Goal: Transaction & Acquisition: Purchase product/service

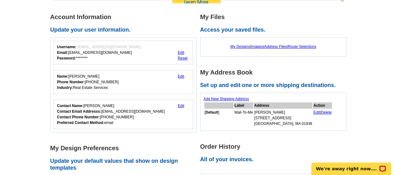
scroll to position [62, 0]
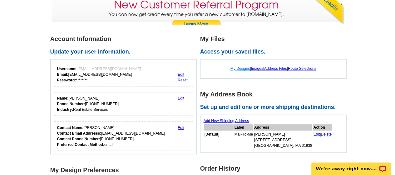
click at [231, 68] on link "My Designs" at bounding box center [240, 68] width 20 height 4
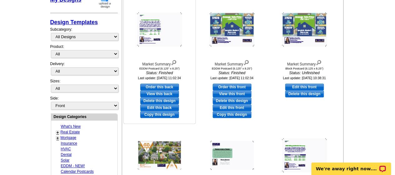
scroll to position [125, 0]
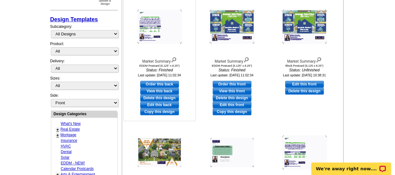
click at [171, 83] on link "Order this back" at bounding box center [159, 84] width 39 height 7
select select "14"
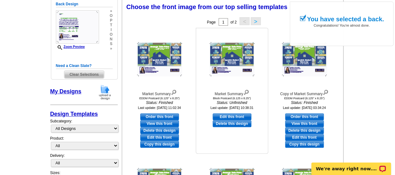
scroll to position [92, 0]
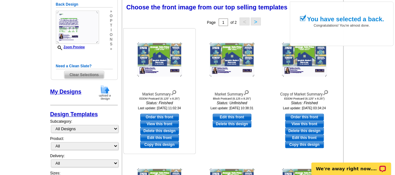
click at [152, 115] on link "Order this front" at bounding box center [159, 116] width 39 height 7
select select "back"
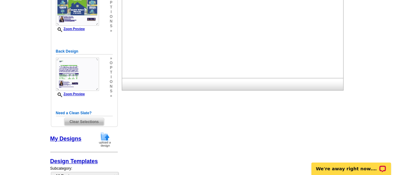
scroll to position [94, 0]
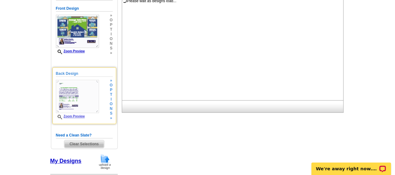
click at [89, 101] on img at bounding box center [77, 96] width 43 height 33
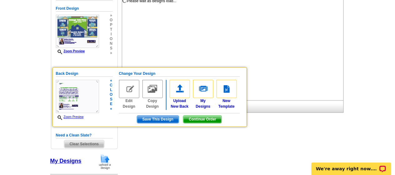
click at [162, 118] on span "Save This Design" at bounding box center [158, 118] width 42 height 7
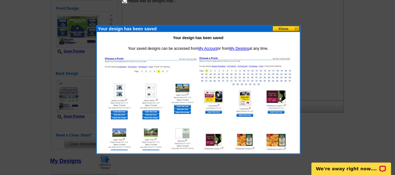
click at [289, 28] on button at bounding box center [285, 29] width 27 height 6
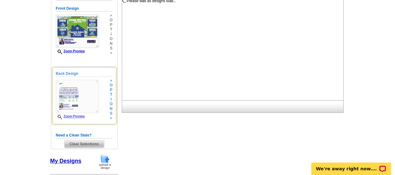
click at [84, 87] on img at bounding box center [77, 96] width 43 height 33
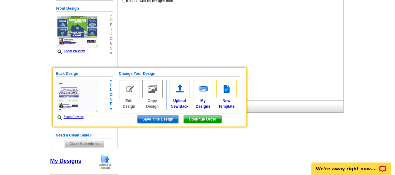
click at [126, 89] on img at bounding box center [129, 89] width 20 height 18
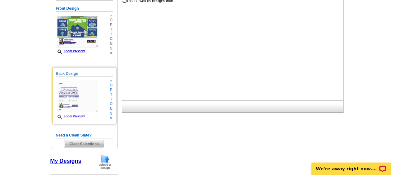
click at [76, 96] on img at bounding box center [77, 96] width 43 height 33
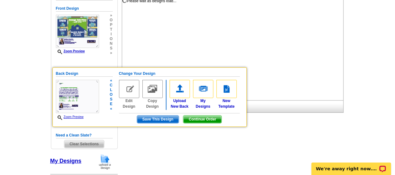
click at [197, 117] on span "Continue Order" at bounding box center [202, 118] width 38 height 7
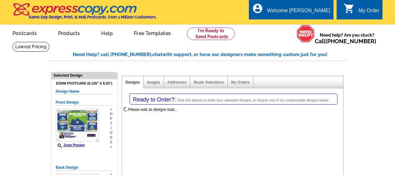
select select "1"
select select "14"
select select "785"
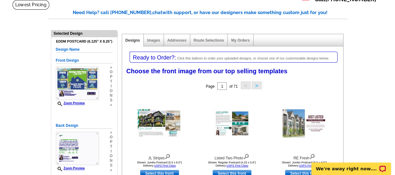
scroll to position [31, 0]
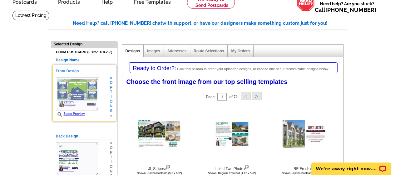
click at [110, 94] on span "t" at bounding box center [111, 92] width 3 height 5
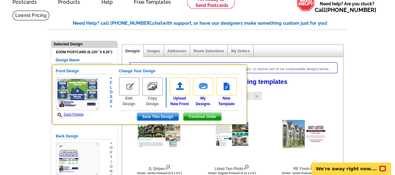
click at [129, 87] on img at bounding box center [129, 86] width 20 height 18
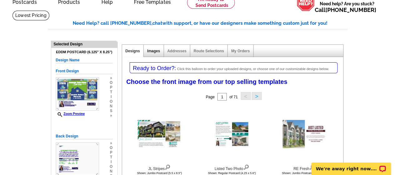
click at [151, 51] on link "Images" at bounding box center [153, 51] width 13 height 4
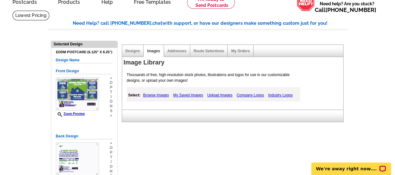
click at [67, 97] on img at bounding box center [77, 93] width 43 height 33
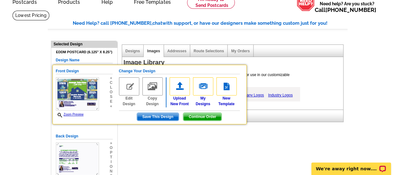
click at [194, 115] on span "Continue Order" at bounding box center [202, 116] width 38 height 7
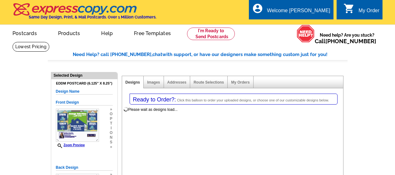
select select "1"
select select "14"
select select "785"
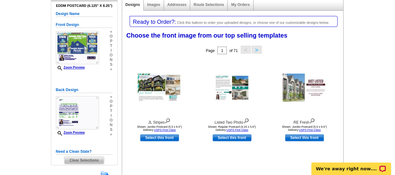
scroll to position [62, 0]
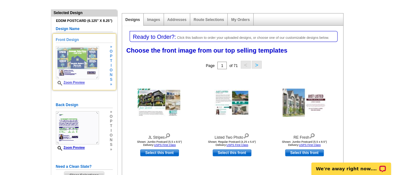
click at [80, 81] on link "Zoom Preview" at bounding box center [70, 82] width 29 height 3
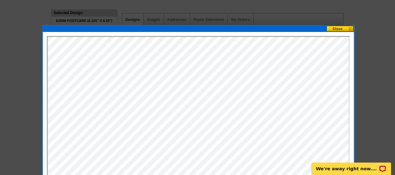
scroll to position [0, 0]
click at [342, 29] on button at bounding box center [339, 29] width 27 height 6
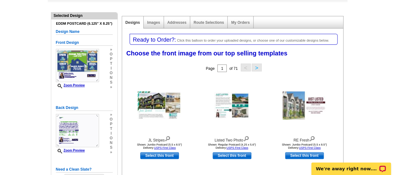
scroll to position [94, 0]
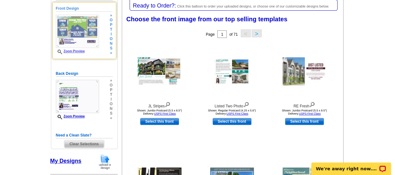
click at [113, 44] on div "Front Design Zoom Preview » o p t i o n s » Change Your Design Edit Design Copy…" at bounding box center [84, 30] width 64 height 57
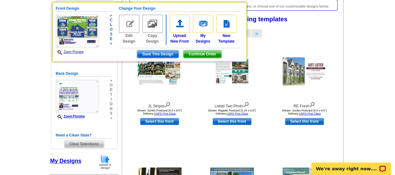
click at [201, 53] on span "Continue Order" at bounding box center [202, 53] width 38 height 7
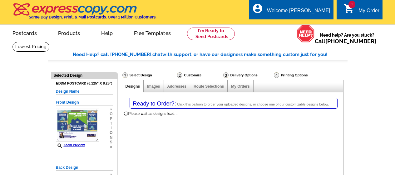
select select "1"
select select "14"
select select "785"
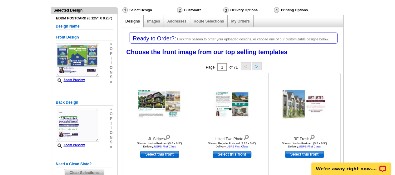
scroll to position [62, 0]
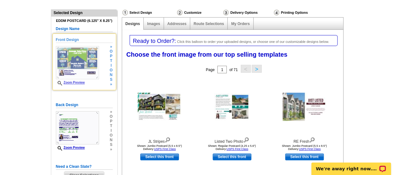
click at [67, 63] on img at bounding box center [77, 62] width 43 height 33
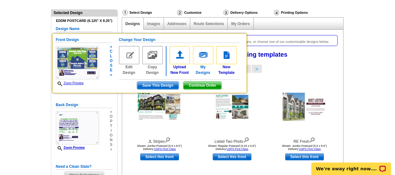
click at [204, 57] on img at bounding box center [203, 55] width 20 height 18
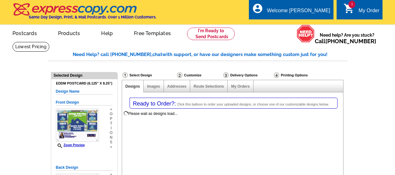
select select "1"
select select "14"
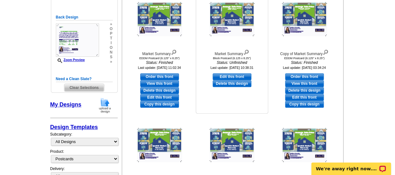
scroll to position [156, 0]
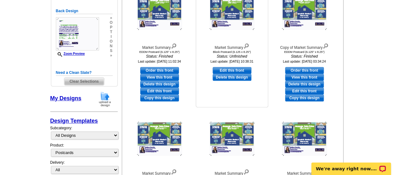
click at [230, 68] on link "Edit this front" at bounding box center [232, 70] width 39 height 7
select select "back"
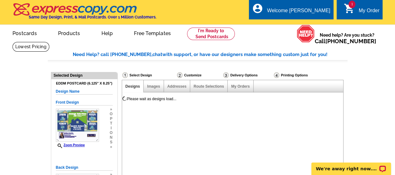
scroll to position [0, 0]
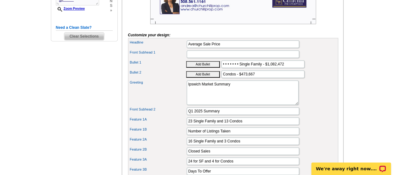
scroll to position [219, 0]
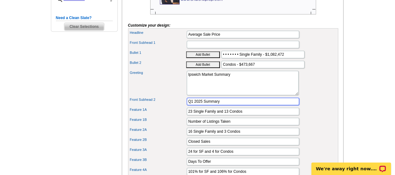
click at [193, 105] on input "Q1 2025 Summary" at bounding box center [243, 100] width 112 height 7
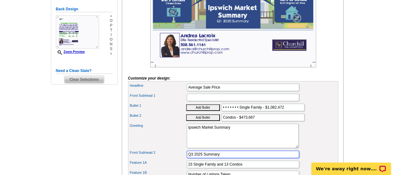
scroll to position [156, 0]
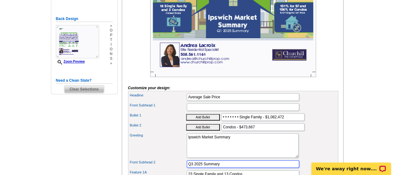
type input "Q3 2025 Summary"
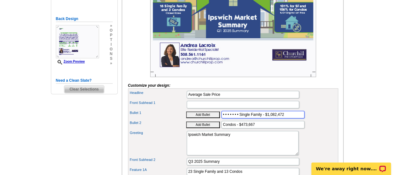
click at [288, 118] on input "• • • • • • • Single Family - $1,082,472" at bounding box center [262, 114] width 83 height 7
drag, startPoint x: 267, startPoint y: 123, endPoint x: 283, endPoint y: 121, distance: 16.9
click at [283, 118] on input "• • • • • • • Single Family - $1,082,472" at bounding box center [262, 114] width 83 height 7
paste input "046540"
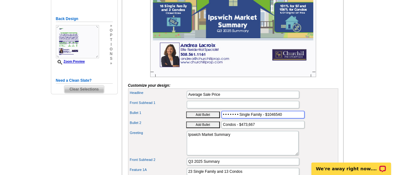
click at [273, 118] on input "• • • • • • • Single Family - $1046540" at bounding box center [262, 114] width 83 height 7
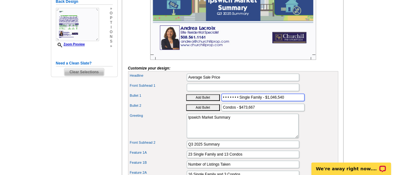
scroll to position [187, 0]
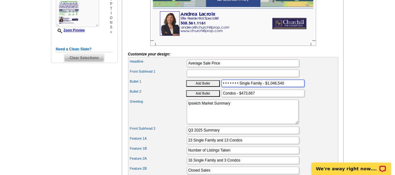
type input "• • • • • • • Single Family - $1,046,540"
drag, startPoint x: 254, startPoint y: 101, endPoint x: 242, endPoint y: 102, distance: 12.2
click at [242, 97] on input "Condos - $473,667" at bounding box center [262, 92] width 83 height 7
paste input "768367.86"
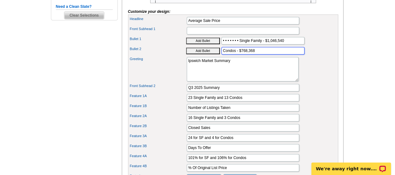
scroll to position [250, 0]
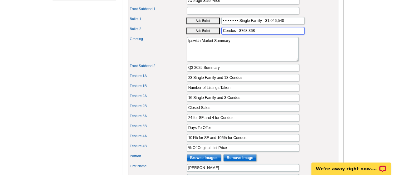
type input "Condos - $768,368"
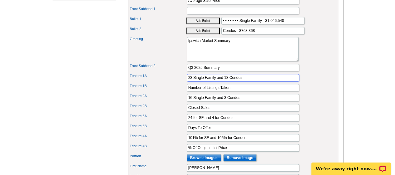
click at [191, 81] on input "23 Single Family and 13 Condos" at bounding box center [243, 77] width 112 height 7
click at [229, 81] on input "34 Single Family and 13 Condos" at bounding box center [243, 77] width 112 height 7
type input "34 Single Family and 16 Condos"
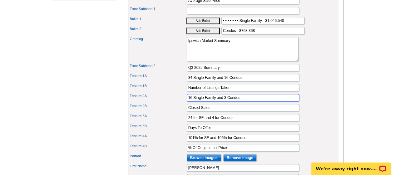
click at [203, 101] on input "16 Single Family and 3 Condos" at bounding box center [243, 97] width 112 height 7
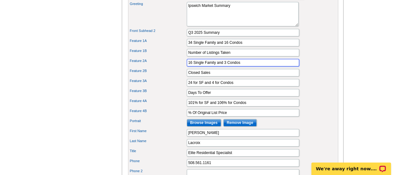
scroll to position [312, 0]
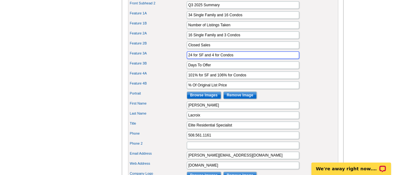
click at [191, 59] on input "24 for SF and 4 for Condos" at bounding box center [243, 54] width 112 height 7
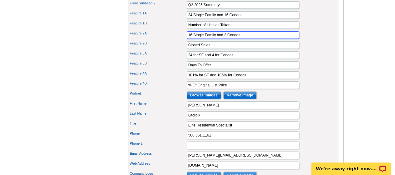
click at [191, 39] on input "16 Single Family and 3 Condos" at bounding box center [243, 34] width 112 height 7
click at [224, 39] on input "28 Single Family and 3 Condos" at bounding box center [243, 34] width 112 height 7
type input "28 Single Family and 14 Condos"
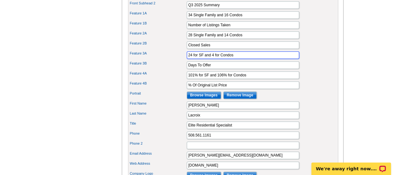
click at [214, 59] on input "24 for SF and 4 for Condos" at bounding box center [243, 54] width 112 height 7
click at [213, 59] on input "24 for SF and 4 for Condos" at bounding box center [243, 54] width 112 height 7
type input "24 for SF and 25 for Condos"
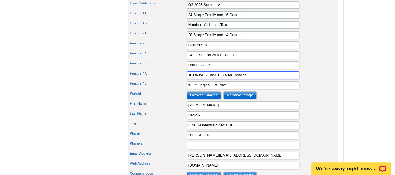
click at [195, 79] on input "101% for SF and 106% for Condos" at bounding box center [243, 74] width 112 height 7
click at [220, 79] on input "97% for SF and 106% for Condos" at bounding box center [243, 74] width 112 height 7
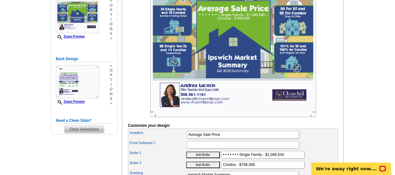
scroll to position [94, 0]
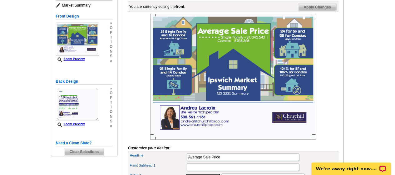
type input "97% for SF and 101% for Condos"
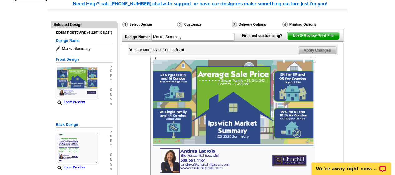
scroll to position [62, 0]
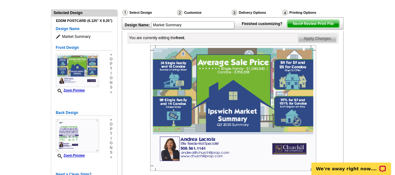
click at [313, 42] on span "Apply Changes" at bounding box center [317, 38] width 38 height 7
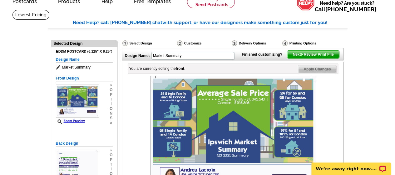
scroll to position [31, 0]
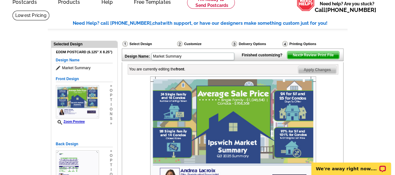
click at [292, 59] on span "Next Review Print File" at bounding box center [313, 54] width 52 height 7
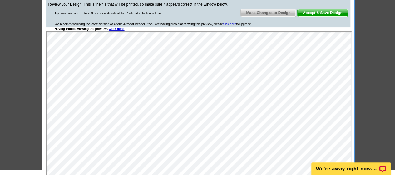
scroll to position [62, 0]
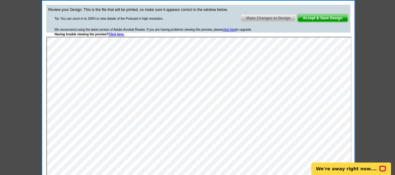
click at [267, 18] on span "Make Changes to Design" at bounding box center [268, 17] width 55 height 7
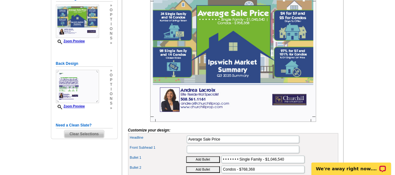
scroll to position [125, 0]
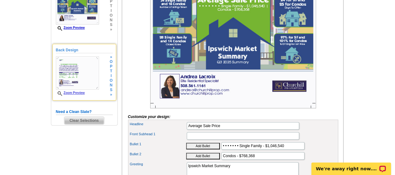
click at [94, 77] on img at bounding box center [77, 72] width 43 height 33
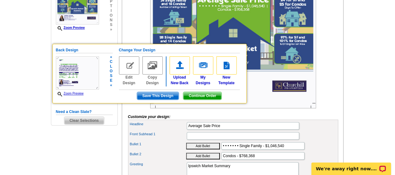
click at [196, 94] on span "Continue Order" at bounding box center [202, 95] width 38 height 7
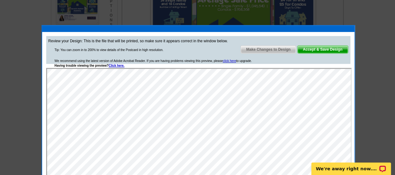
click at [258, 51] on span "Make Changes to Design" at bounding box center [268, 49] width 55 height 7
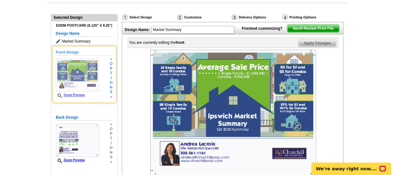
scroll to position [94, 0]
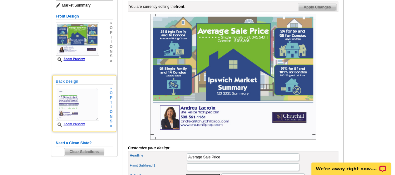
click at [64, 79] on h5 "Back Design" at bounding box center [84, 81] width 57 height 6
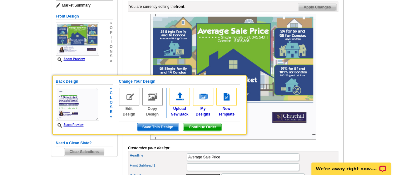
click at [130, 95] on img at bounding box center [129, 96] width 20 height 18
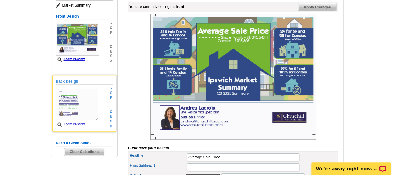
click at [74, 95] on img at bounding box center [77, 103] width 43 height 33
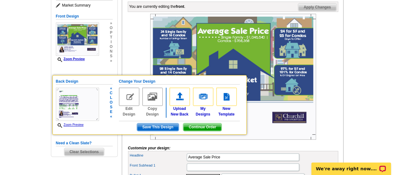
click at [169, 126] on span "Save This Design" at bounding box center [158, 126] width 42 height 7
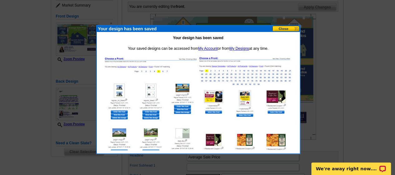
click at [285, 29] on button at bounding box center [285, 29] width 27 height 6
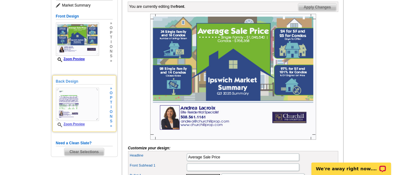
click at [114, 115] on div "Back Design Zoom Preview » o p t i o n s » Change Your Design Edit Design Copy …" at bounding box center [84, 103] width 64 height 57
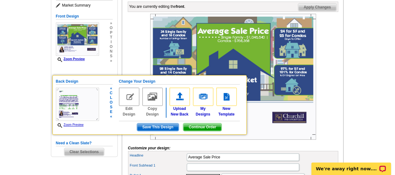
click at [127, 99] on img at bounding box center [129, 96] width 20 height 18
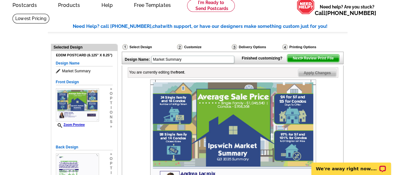
scroll to position [125, 0]
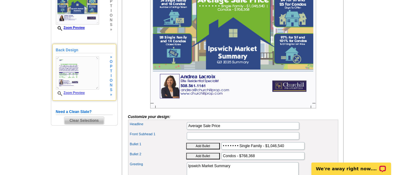
click at [71, 63] on img at bounding box center [77, 72] width 43 height 33
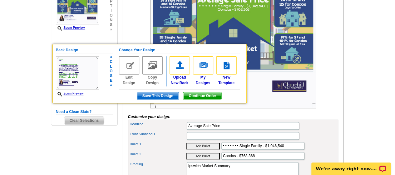
click at [75, 92] on link "Zoom Preview" at bounding box center [70, 92] width 28 height 3
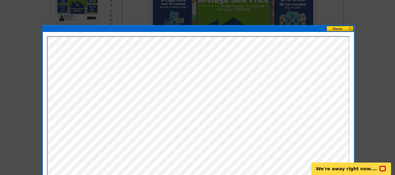
scroll to position [0, 0]
click at [342, 28] on button at bounding box center [339, 29] width 27 height 6
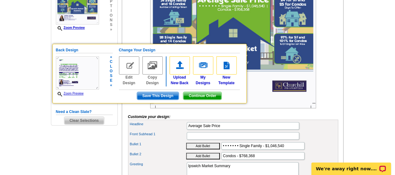
click at [130, 65] on img at bounding box center [129, 65] width 20 height 18
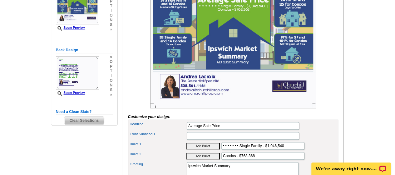
click at [112, 63] on div "EDDM Postcard (6.125" x 8.25") Design Name Market Summary Front Design Zoom Pre…" at bounding box center [84, 39] width 66 height 171
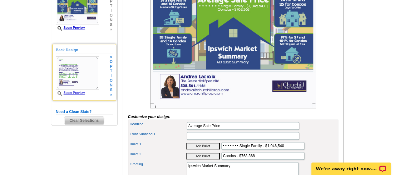
click at [65, 50] on h5 "Back Design" at bounding box center [84, 50] width 57 height 6
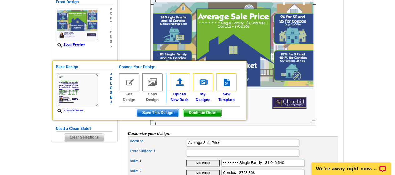
scroll to position [94, 0]
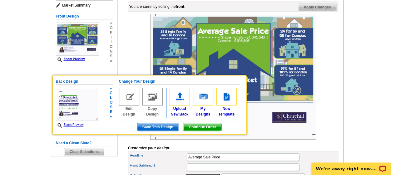
click at [151, 95] on img at bounding box center [152, 96] width 20 height 18
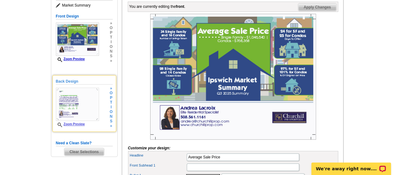
click at [82, 96] on img at bounding box center [77, 103] width 43 height 33
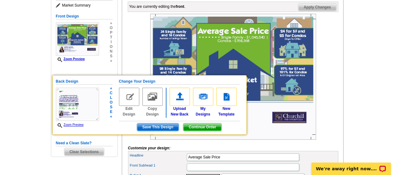
click at [128, 100] on img at bounding box center [129, 96] width 20 height 18
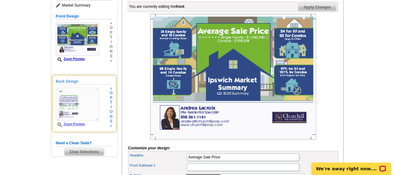
click at [105, 105] on div "Back Design Zoom Preview » o p t i o n s »" at bounding box center [84, 103] width 57 height 50
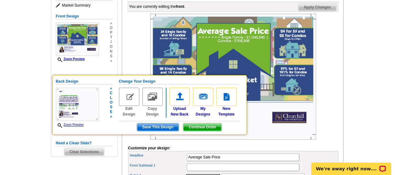
click at [126, 114] on link "Edit Design" at bounding box center [129, 101] width 20 height 29
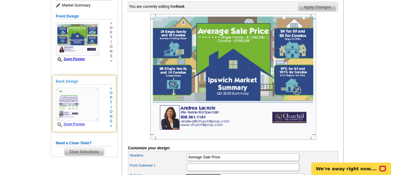
click at [107, 114] on div "Back Design Zoom Preview » o p t i o n s »" at bounding box center [84, 103] width 57 height 50
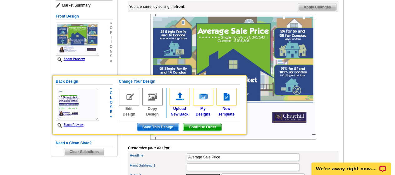
click at [111, 112] on span "e" at bounding box center [111, 111] width 3 height 5
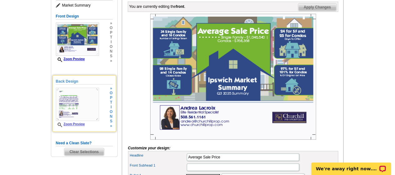
click at [108, 111] on div "» o p t i o n s »" at bounding box center [110, 107] width 4 height 42
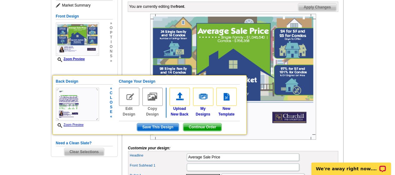
click at [173, 125] on span "Save This Design" at bounding box center [158, 126] width 42 height 7
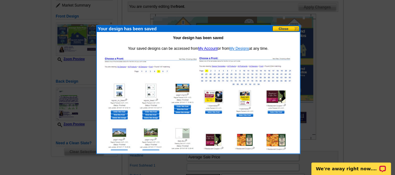
click at [239, 48] on link "My Designs" at bounding box center [239, 48] width 20 height 4
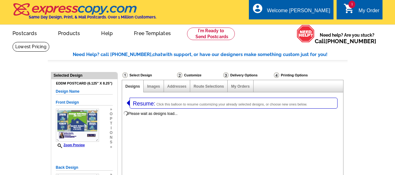
select select "1"
select select "14"
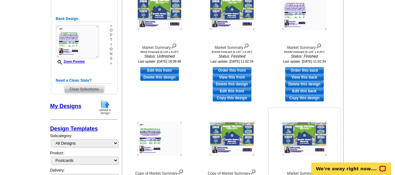
scroll to position [156, 0]
click at [311, 69] on link "Order this back" at bounding box center [304, 70] width 39 height 7
select select "front"
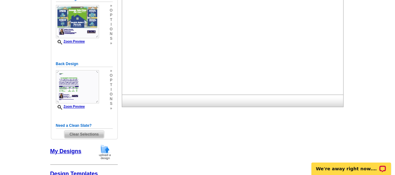
scroll to position [31, 0]
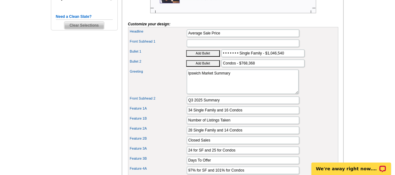
scroll to position [156, 0]
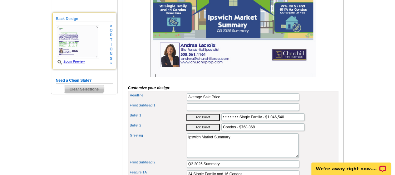
click at [82, 43] on img at bounding box center [77, 41] width 43 height 33
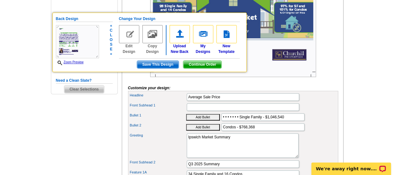
click at [81, 47] on img at bounding box center [77, 41] width 43 height 33
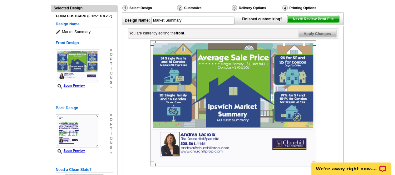
scroll to position [0, 0]
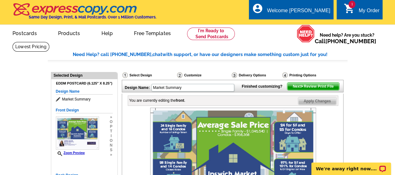
click at [96, 98] on span "Market Summary" at bounding box center [84, 99] width 57 height 6
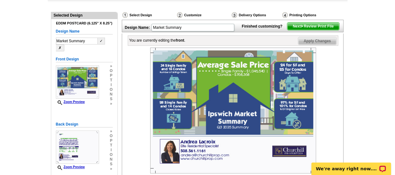
scroll to position [62, 0]
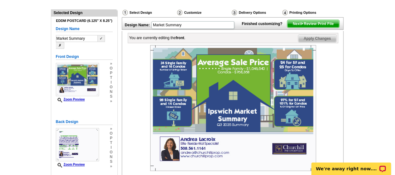
click at [186, 10] on div "Customize" at bounding box center [203, 13] width 55 height 8
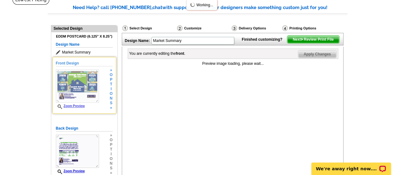
scroll to position [62, 0]
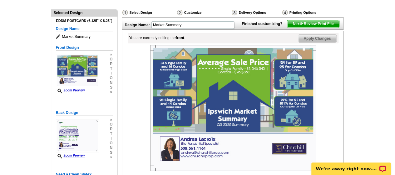
click at [180, 40] on b "front" at bounding box center [180, 38] width 8 height 4
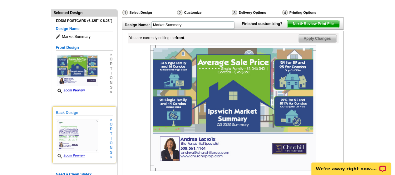
click at [70, 113] on h5 "Back Design" at bounding box center [84, 113] width 57 height 6
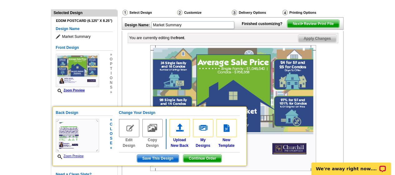
click at [126, 112] on h5 "Change Your Design" at bounding box center [179, 113] width 121 height 6
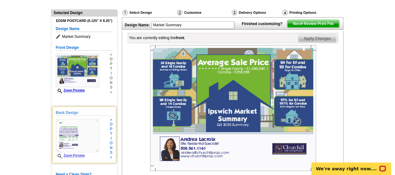
click at [71, 113] on h5 "Back Design" at bounding box center [84, 113] width 57 height 6
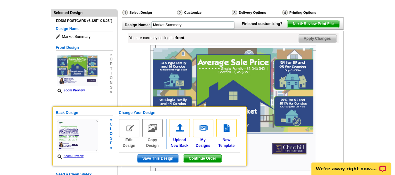
click at [70, 138] on img at bounding box center [77, 135] width 43 height 33
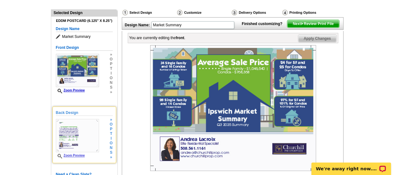
click at [72, 149] on img at bounding box center [77, 135] width 43 height 33
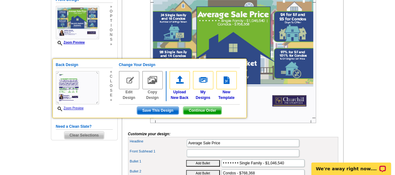
scroll to position [125, 0]
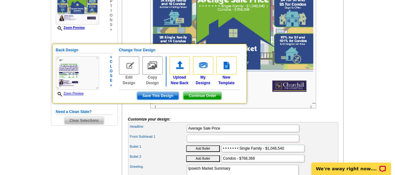
click at [74, 92] on link "Zoom Preview" at bounding box center [70, 92] width 28 height 3
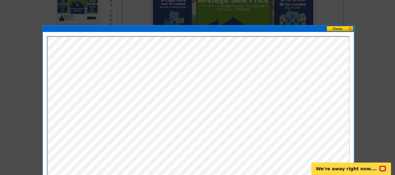
click at [335, 27] on button at bounding box center [339, 29] width 27 height 6
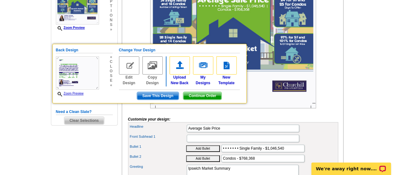
click at [39, 135] on main "Need Help? call 800-260-5887, chat with support, or have our designers make som…" at bounding box center [197, 171] width 395 height 508
click at [110, 68] on span "l" at bounding box center [111, 66] width 3 height 5
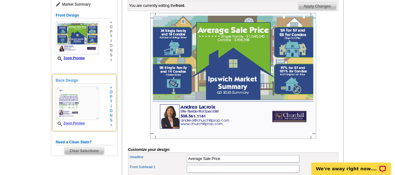
scroll to position [31, 0]
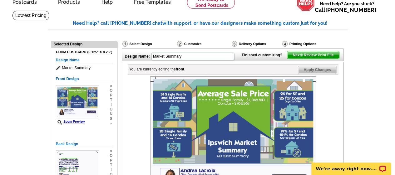
click at [190, 42] on div "Customize" at bounding box center [203, 45] width 55 height 8
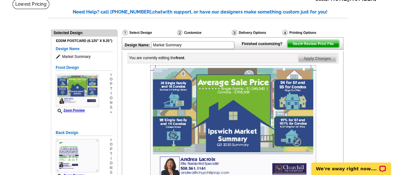
scroll to position [31, 0]
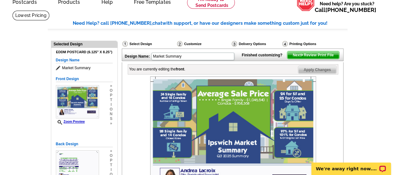
click at [142, 42] on div "Select Design" at bounding box center [149, 45] width 55 height 8
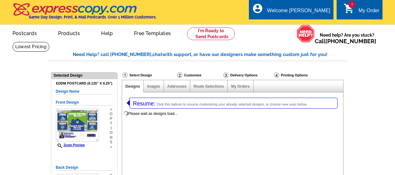
select select "1"
select select "14"
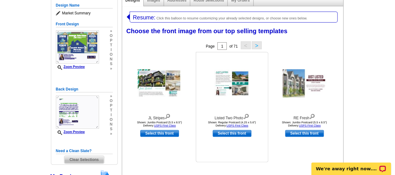
select select "785"
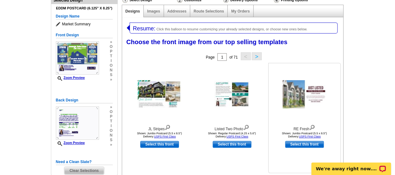
scroll to position [31, 0]
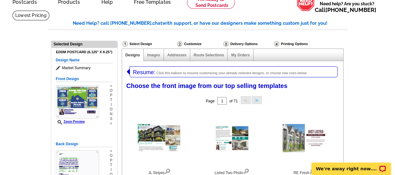
click at [154, 71] on span "Resume:" at bounding box center [144, 72] width 22 height 6
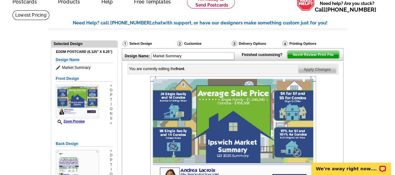
scroll to position [31, 0]
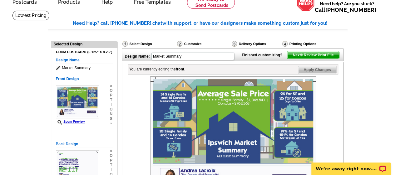
click at [71, 61] on h5 "Design Name" at bounding box center [84, 60] width 57 height 6
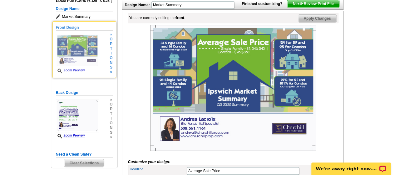
scroll to position [94, 0]
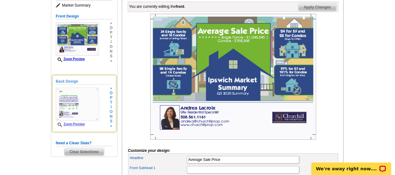
click at [66, 78] on div "Back Design Zoom Preview » o p t i o n s » Change Your Design Edit Design Copy …" at bounding box center [84, 103] width 64 height 57
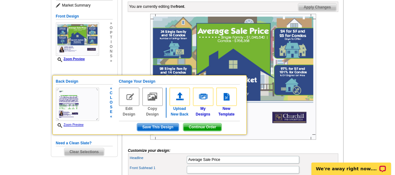
click at [177, 96] on img at bounding box center [180, 96] width 20 height 18
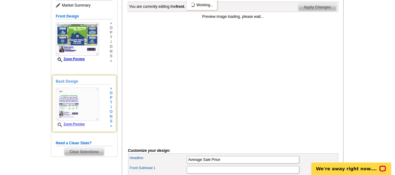
click at [112, 87] on span "»" at bounding box center [111, 88] width 3 height 5
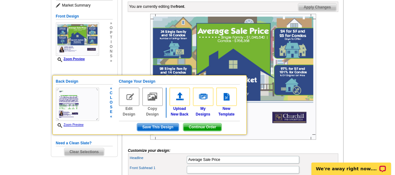
click at [169, 128] on span "Save This Design" at bounding box center [158, 126] width 42 height 7
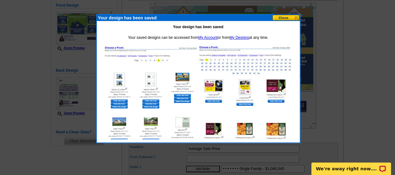
scroll to position [94, 0]
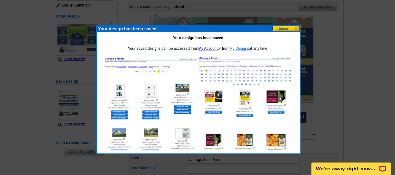
click at [239, 47] on link "My Designs" at bounding box center [239, 48] width 20 height 4
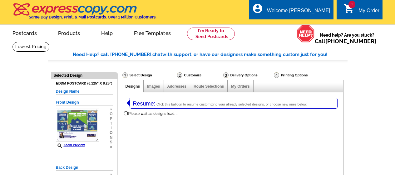
select select "1"
select select "14"
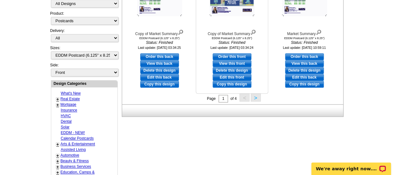
scroll to position [281, 0]
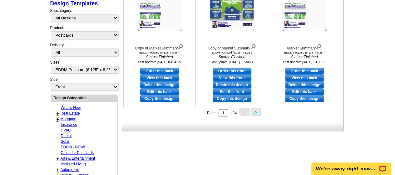
click at [159, 96] on link "Copy this design" at bounding box center [159, 98] width 39 height 7
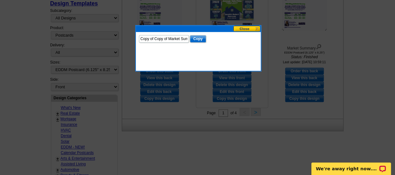
click at [241, 27] on button at bounding box center [246, 29] width 27 height 6
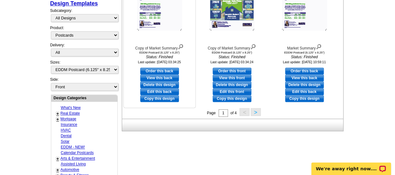
click at [161, 91] on link "Edit this back" at bounding box center [159, 91] width 39 height 7
select select "front"
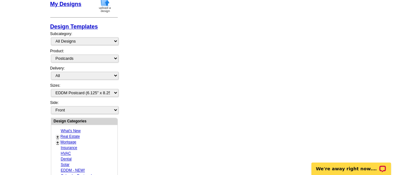
scroll to position [221, 0]
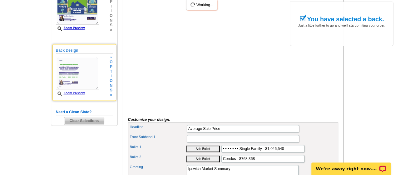
scroll to position [125, 0]
click at [73, 80] on img at bounding box center [77, 72] width 43 height 33
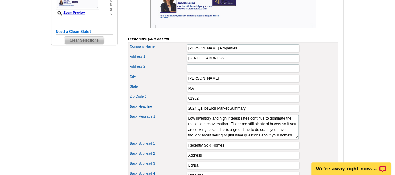
scroll to position [219, 0]
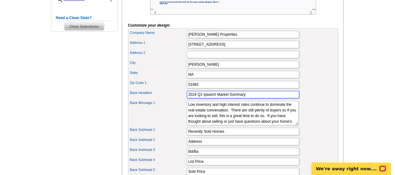
click at [195, 98] on input "2024 Q1 Ipswich Market Summary" at bounding box center [243, 94] width 112 height 7
click at [201, 98] on input "2025 Q1 Ipswich Market Summary" at bounding box center [243, 94] width 112 height 7
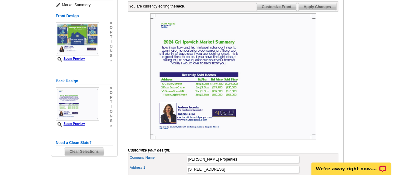
scroll to position [94, 0]
type input "2025 Q3 Ipswich Market Summary"
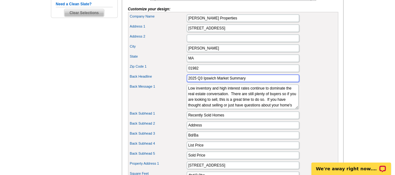
scroll to position [219, 0]
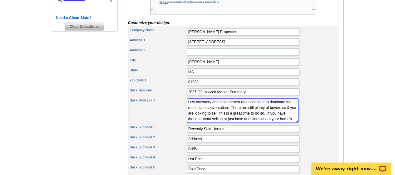
drag, startPoint x: 187, startPoint y: 110, endPoint x: 251, endPoint y: 115, distance: 63.9
click at [251, 115] on textarea "Low inventory and high interest rates continue to dominate the real estate conv…" at bounding box center [243, 110] width 112 height 24
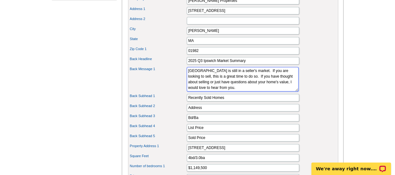
scroll to position [0, 0]
type textarea "While there has been an upward trend in inventory, Ipswich is still in a seller…"
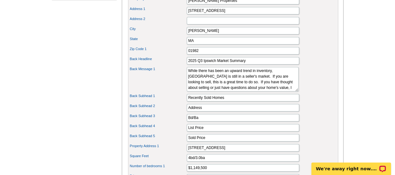
click at [291, 85] on div "Back Message 1 Low inventory and high interest rates continue to dominate the r…" at bounding box center [233, 79] width 208 height 27
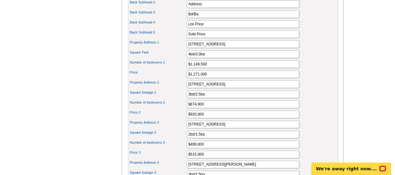
scroll to position [343, 0]
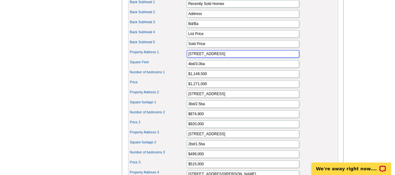
click at [221, 57] on input "10 County Street" at bounding box center [243, 53] width 112 height 7
drag, startPoint x: 223, startPoint y: 59, endPoint x: 169, endPoint y: 58, distance: 54.0
click at [169, 58] on div "Property Address 1 10 County Street" at bounding box center [233, 54] width 208 height 10
type input "84 Little Neck Road"
click at [189, 67] on input "4bd/3.0ba" at bounding box center [243, 63] width 112 height 7
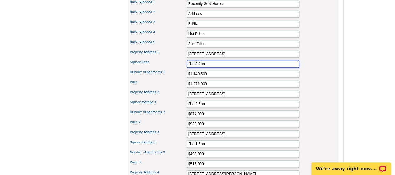
click at [191, 67] on input "4bd/3.0ba" at bounding box center [243, 63] width 112 height 7
click at [197, 67] on input "1bd/3.0ba" at bounding box center [243, 63] width 112 height 7
type input "1bd/1.0ba"
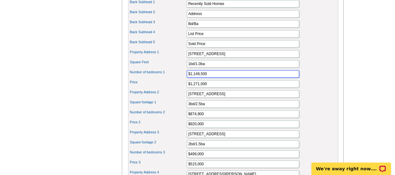
click at [209, 77] on input "$1,149,500" at bounding box center [243, 73] width 112 height 7
drag, startPoint x: 210, startPoint y: 79, endPoint x: 191, endPoint y: 78, distance: 19.1
click at [191, 77] on input "$1,149,500" at bounding box center [243, 73] width 112 height 7
type input "$684,000"
click at [209, 87] on input "$1,271,000" at bounding box center [243, 83] width 112 height 7
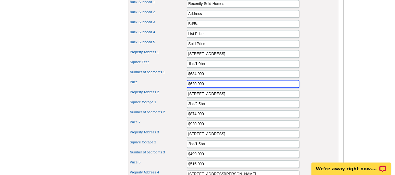
type input "$620,000"
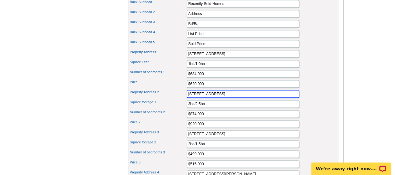
click at [228, 97] on input "2 Dow Brook Circle" at bounding box center [243, 93] width 112 height 7
drag, startPoint x: 225, startPoint y: 100, endPoint x: 156, endPoint y: 100, distance: 69.0
click at [156, 99] on div "Property Address 2 2 Dow Brook Circle" at bounding box center [233, 94] width 208 height 10
type input "5 Abell Ave"
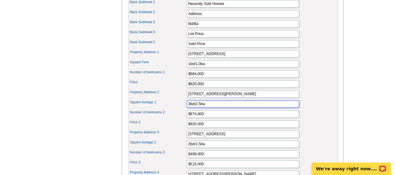
click at [199, 107] on input "3bd/2.5ba" at bounding box center [243, 103] width 112 height 7
type input "3bd/2.0ba"
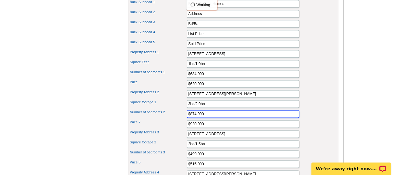
drag, startPoint x: 204, startPoint y: 119, endPoint x: 191, endPoint y: 118, distance: 13.5
click at [191, 117] on input "$874,900" at bounding box center [243, 113] width 112 height 7
type input "$699,000"
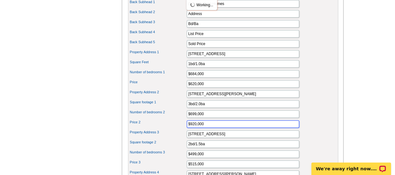
click at [205, 127] on input "$920,000" at bounding box center [243, 123] width 112 height 7
type input "$782,500"
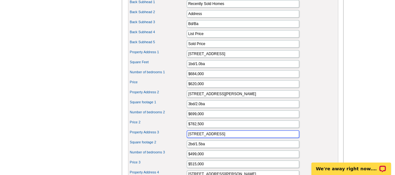
click at [234, 137] on input "18 Green Street #7" at bounding box center [243, 133] width 112 height 7
drag, startPoint x: 229, startPoint y: 139, endPoint x: 162, endPoint y: 139, distance: 66.5
click at [162, 139] on div "Property Address 3 18 Green Street #7" at bounding box center [233, 134] width 208 height 10
type input "9 Sagamore Road"
click at [217, 147] on input "2bd/1.5ba" at bounding box center [243, 143] width 112 height 7
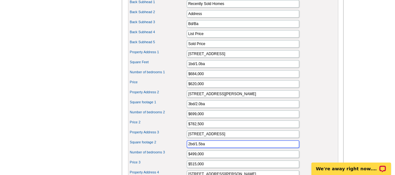
click at [188, 147] on input "2bd/1.5ba" at bounding box center [243, 143] width 112 height 7
click at [200, 147] on input "5bd/1.5ba" at bounding box center [243, 143] width 112 height 7
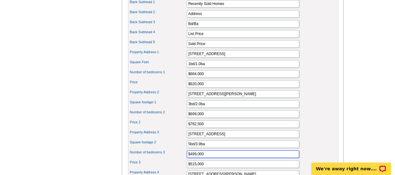
click at [221, 156] on input "$499,000" at bounding box center [243, 153] width 112 height 7
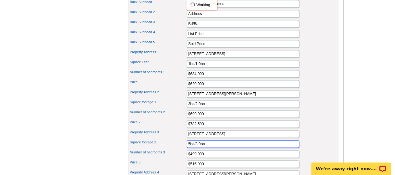
drag, startPoint x: 199, startPoint y: 148, endPoint x: 220, endPoint y: 148, distance: 21.2
click at [199, 147] on input "5bd/3.9ba" at bounding box center [243, 143] width 112 height 7
type input "5bd/3.0ba"
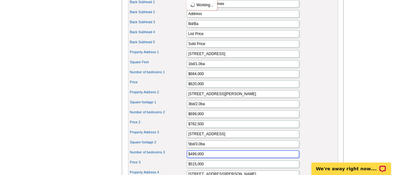
drag, startPoint x: 207, startPoint y: 158, endPoint x: 190, endPoint y: 159, distance: 16.5
click at [190, 157] on input "$499,000" at bounding box center [243, 153] width 112 height 7
type input "$1,300,000"
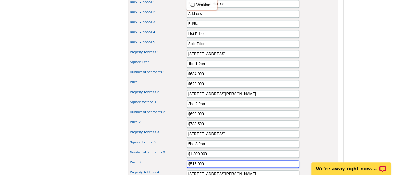
click at [208, 167] on input "$515,000" at bounding box center [243, 163] width 112 height 7
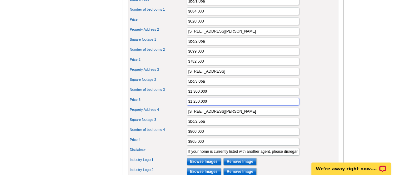
type input "$1,250,000"
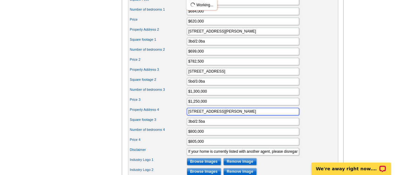
drag, startPoint x: 229, startPoint y: 117, endPoint x: 166, endPoint y: 116, distance: 62.8
click at [166, 116] on div "Property Address 4 11 Wainwright Street" at bounding box center [233, 111] width 208 height 10
type input "400 Colonial Dr #43"
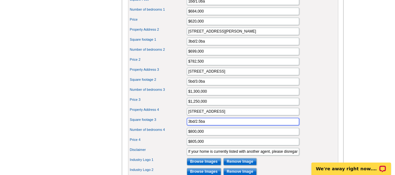
click at [188, 124] on input "3bd/2.5ba" at bounding box center [243, 120] width 112 height 7
click at [200, 124] on input "2bd/2.5ba" at bounding box center [243, 120] width 112 height 7
type input "2bd/2.0ba"
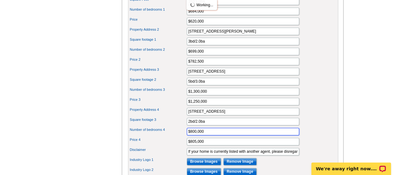
click at [222, 135] on input "$800,000" at bounding box center [243, 130] width 112 height 7
type input "$419,000"
click at [208, 143] on input "$805,000" at bounding box center [243, 140] width 112 height 7
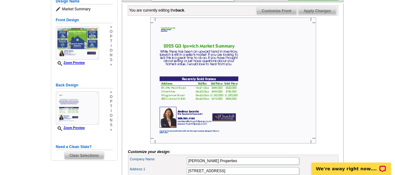
scroll to position [62, 0]
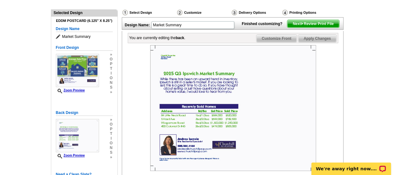
type input "$497,500"
click at [318, 42] on span "Apply Changes" at bounding box center [317, 38] width 38 height 7
click at [322, 27] on span "Next Review Print File" at bounding box center [313, 23] width 52 height 7
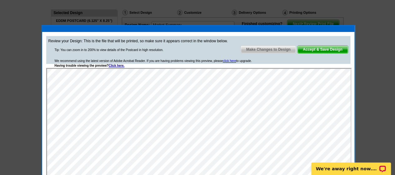
scroll to position [0, 0]
click at [323, 50] on span "Accept & Save Design" at bounding box center [323, 49] width 50 height 7
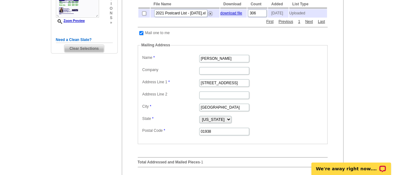
scroll to position [187, 0]
